Goal: Information Seeking & Learning: Learn about a topic

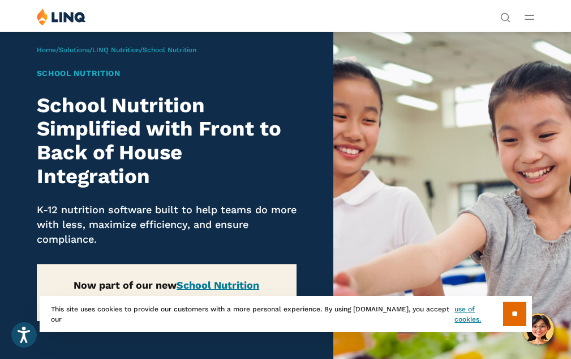
click at [6, 220] on div "Home / Solutions / LINQ Nutrition / School Nutrition School Nutrition School Nu…" at bounding box center [167, 214] width 334 height 366
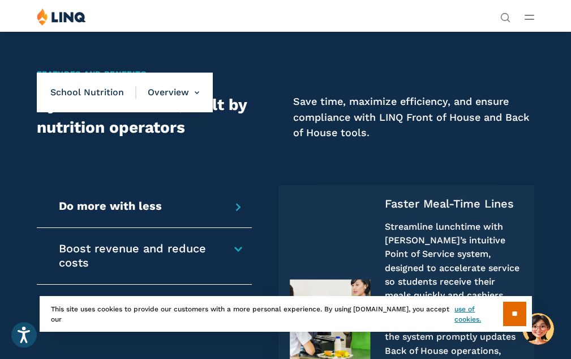
scroll to position [510, 0]
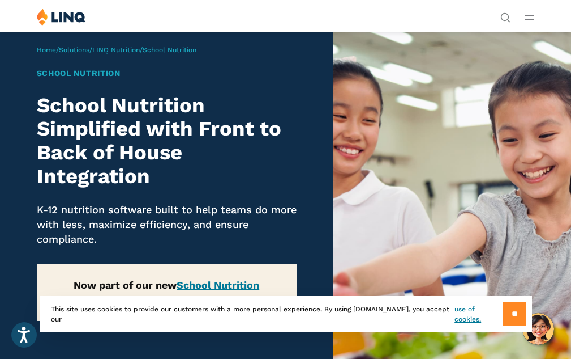
click at [510, 312] on input "**" at bounding box center [515, 313] width 23 height 24
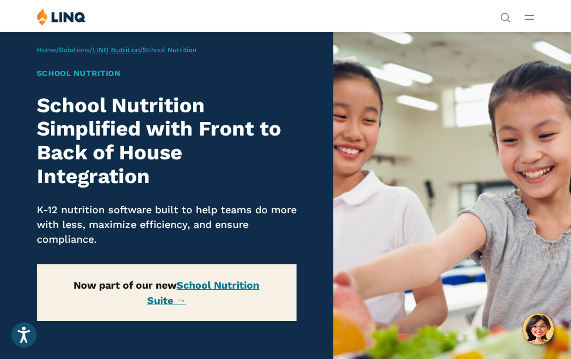
click at [130, 52] on link "LINQ Nutrition" at bounding box center [116, 50] width 48 height 8
click at [140, 50] on link "LINQ Nutrition" at bounding box center [116, 50] width 48 height 8
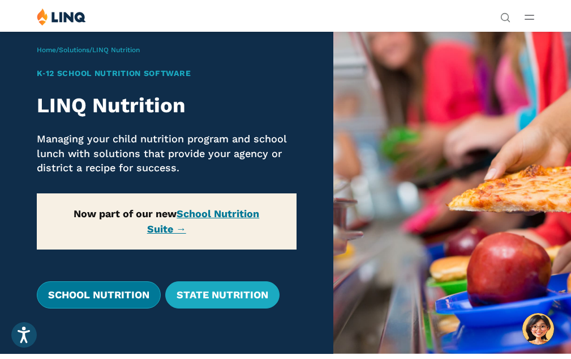
click at [96, 299] on link "School Nutrition" at bounding box center [99, 294] width 124 height 27
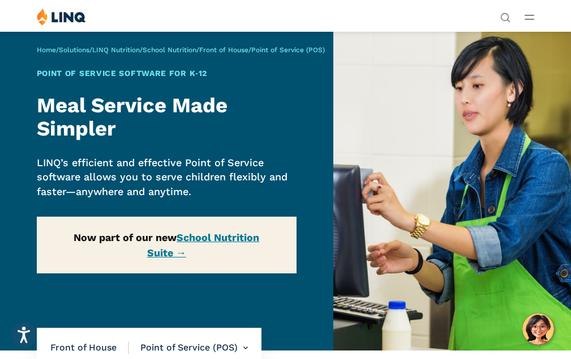
click at [217, 237] on div "Home / Solutions / LINQ Nutrition / School Nutrition / Front of House / Point o…" at bounding box center [167, 190] width 334 height 319
click at [313, 48] on span "Point of Service (POS)" at bounding box center [288, 50] width 74 height 8
click at [303, 50] on span "Point of Service (POS)" at bounding box center [288, 50] width 74 height 8
click at [112, 312] on div "Home / Solutions / LINQ Nutrition / School Nutrition / Front of House / Point o…" at bounding box center [167, 190] width 334 height 319
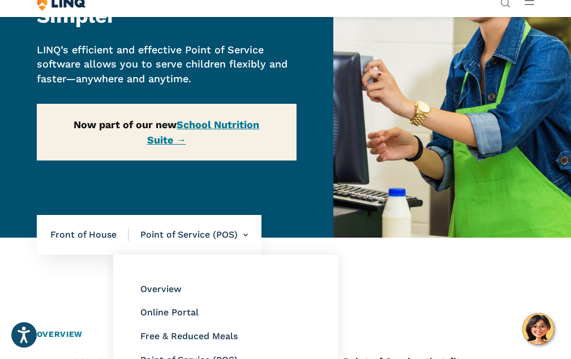
scroll to position [113, 0]
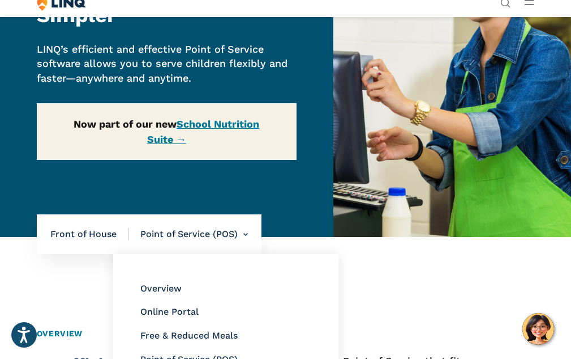
click at [173, 238] on li "Point of Service (POS) Overview Online Portal Free & Reduced Meals Point of Ser…" at bounding box center [188, 234] width 119 height 40
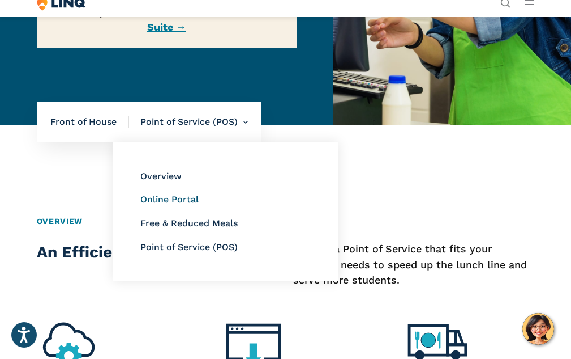
scroll to position [227, 0]
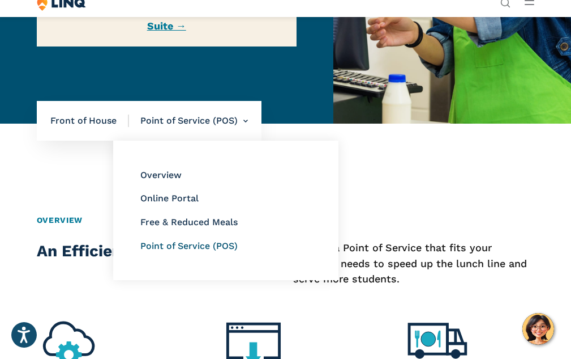
click at [195, 245] on link "Point of Service (POS)" at bounding box center [188, 245] width 97 height 11
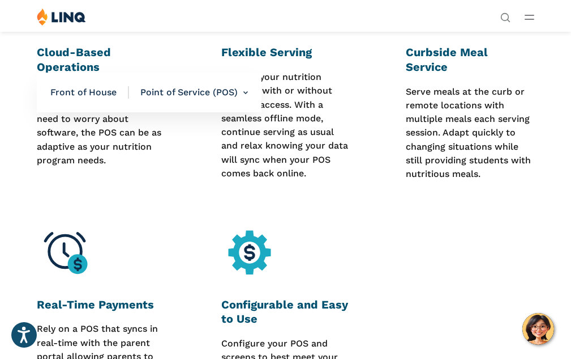
scroll to position [566, 0]
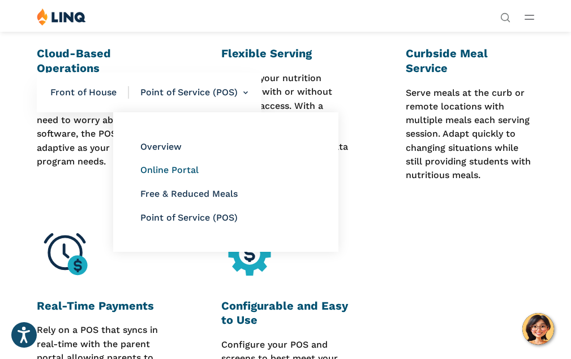
click at [159, 169] on link "Online Portal" at bounding box center [169, 169] width 58 height 11
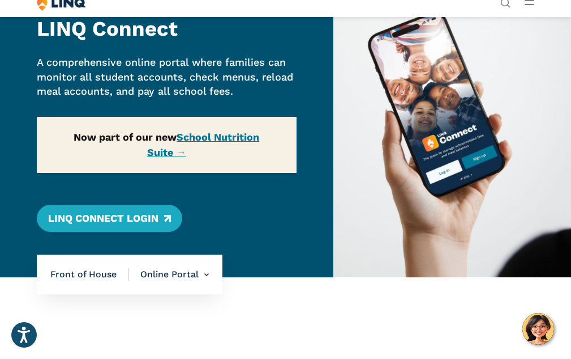
scroll to position [113, 0]
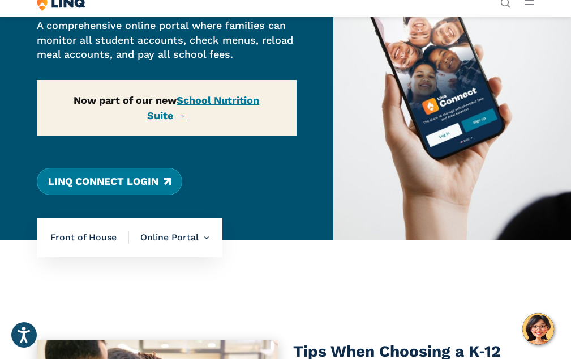
click at [87, 183] on link "LINQ Connect Login" at bounding box center [110, 181] width 146 height 27
